Goal: Information Seeking & Learning: Find specific fact

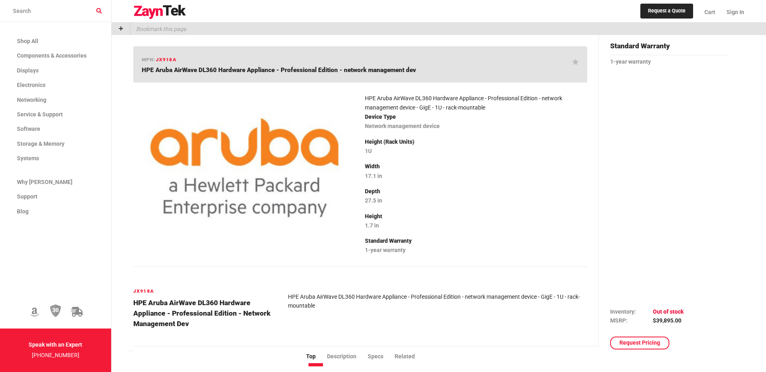
click at [167, 61] on span "JX918A" at bounding box center [166, 60] width 21 height 6
copy span "JX918A"
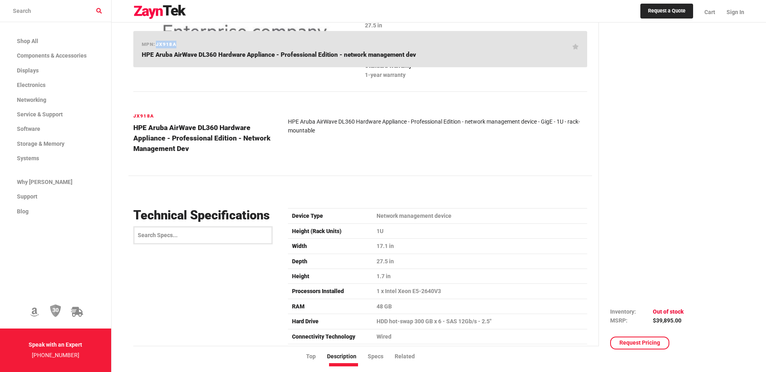
scroll to position [161, 0]
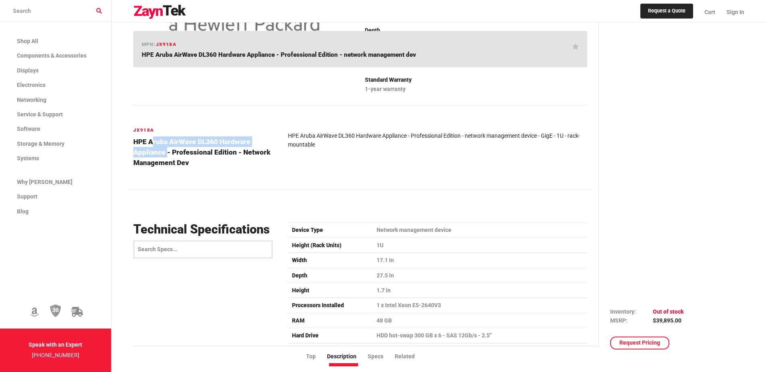
drag, startPoint x: 147, startPoint y: 141, endPoint x: 164, endPoint y: 156, distance: 22.3
click at [164, 156] on h4 "HPE Aruba AirWave DL360 Hardware Appliance - Professional Edition - network man…" at bounding box center [205, 153] width 145 height 32
click at [281, 107] on div at bounding box center [245, 19] width 232 height 183
drag, startPoint x: 133, startPoint y: 143, endPoint x: 217, endPoint y: 145, distance: 84.6
click at [217, 145] on h4 "HPE Aruba AirWave DL360 Hardware Appliance - Professional Edition - network man…" at bounding box center [205, 153] width 145 height 32
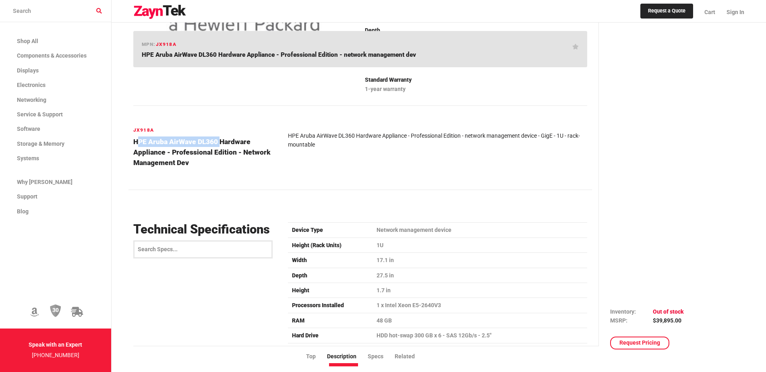
copy h4 "HPE Aruba AirWave DL360"
click at [140, 129] on h6 "JX918A" at bounding box center [205, 131] width 145 height 8
copy h6 "JX918A"
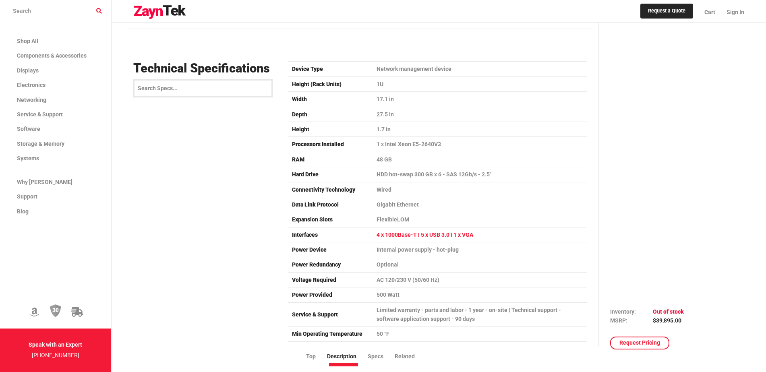
scroll to position [363, 0]
